Goal: Task Accomplishment & Management: Manage account settings

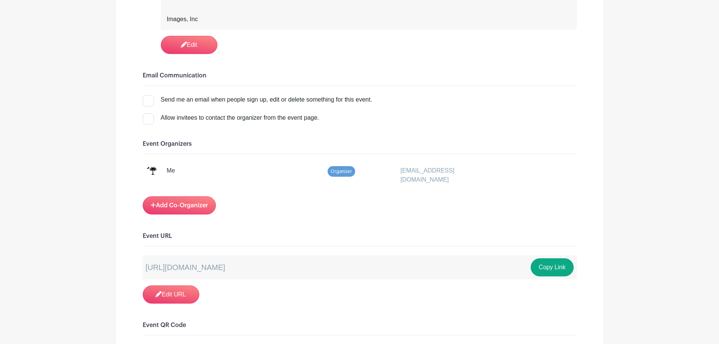
scroll to position [905, 0]
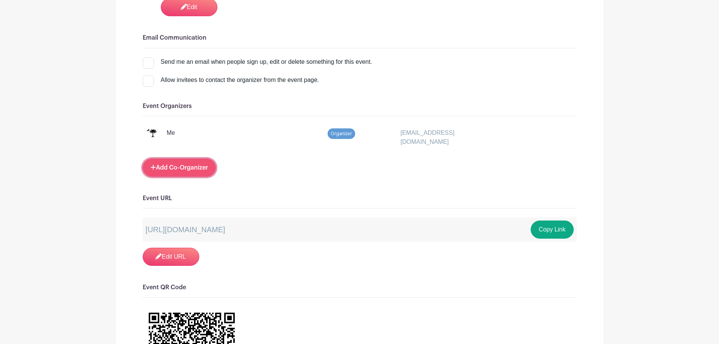
click at [201, 164] on link "Add Co-Organizer" at bounding box center [179, 167] width 73 height 18
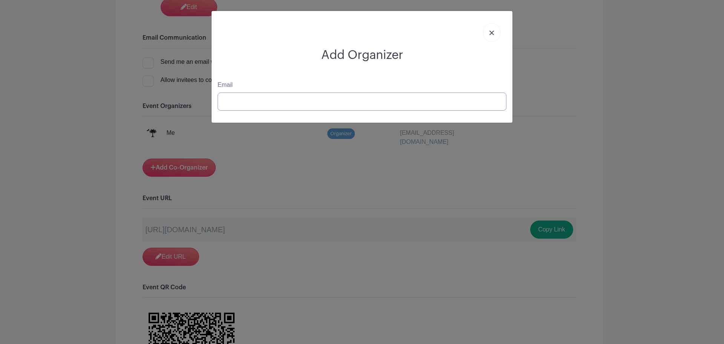
click at [304, 105] on input "Email" at bounding box center [362, 101] width 289 height 18
paste input "[EMAIL_ADDRESS][DOMAIN_NAME]"
type input "[EMAIL_ADDRESS][DOMAIN_NAME]"
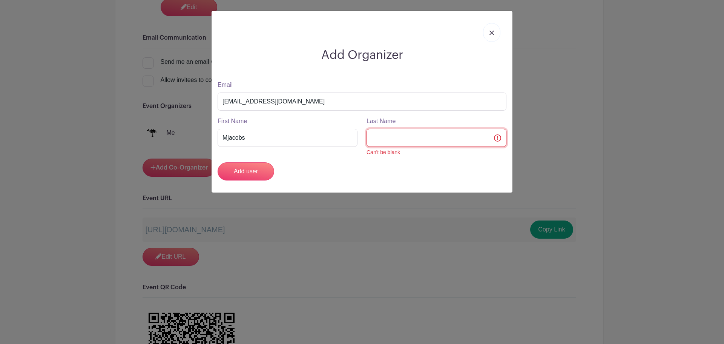
click at [413, 138] on input "Last Name" at bounding box center [437, 138] width 140 height 18
click at [337, 140] on input "Mjacobs" at bounding box center [288, 138] width 140 height 18
type input "[PERSON_NAME]"
drag, startPoint x: 314, startPoint y: 147, endPoint x: 310, endPoint y: 146, distance: 4.7
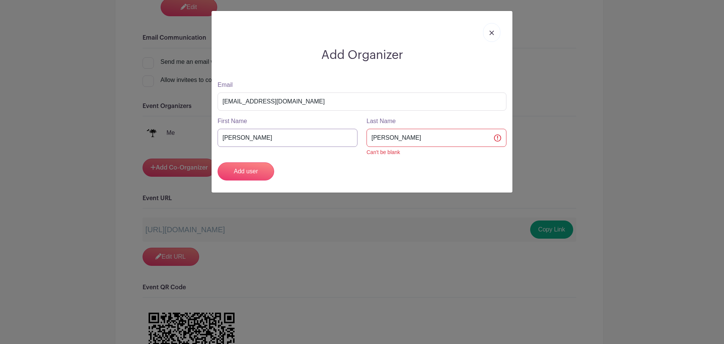
click at [315, 147] on input "[PERSON_NAME]" at bounding box center [288, 138] width 140 height 18
click at [259, 172] on input "Add user" at bounding box center [246, 171] width 57 height 18
